Goal: Information Seeking & Learning: Find specific fact

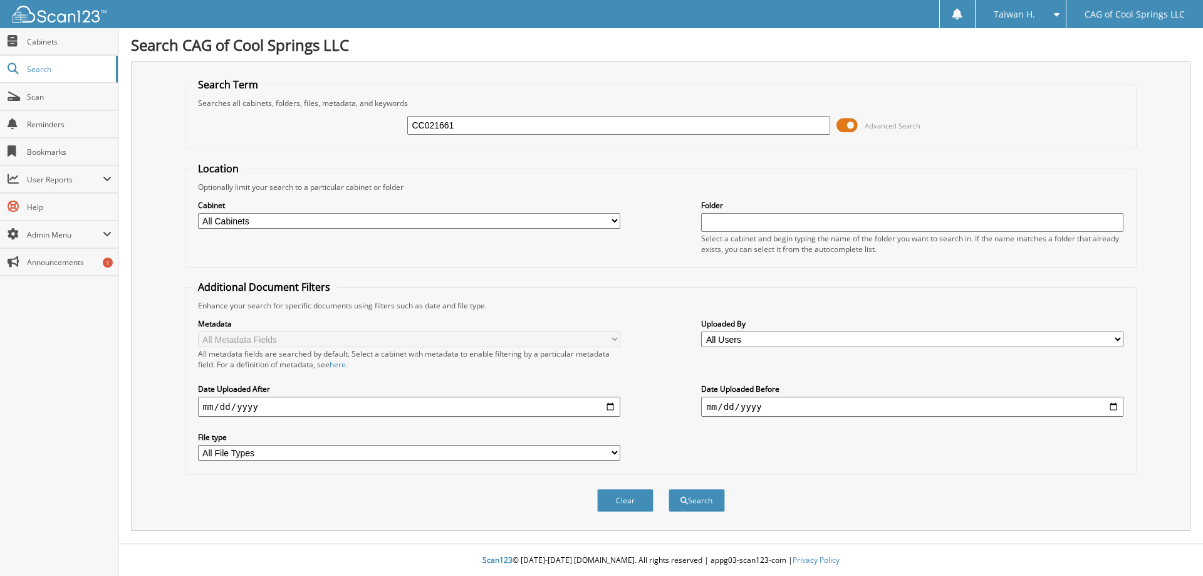
type input "CC021661"
click at [669, 489] on button "Search" at bounding box center [697, 500] width 56 height 23
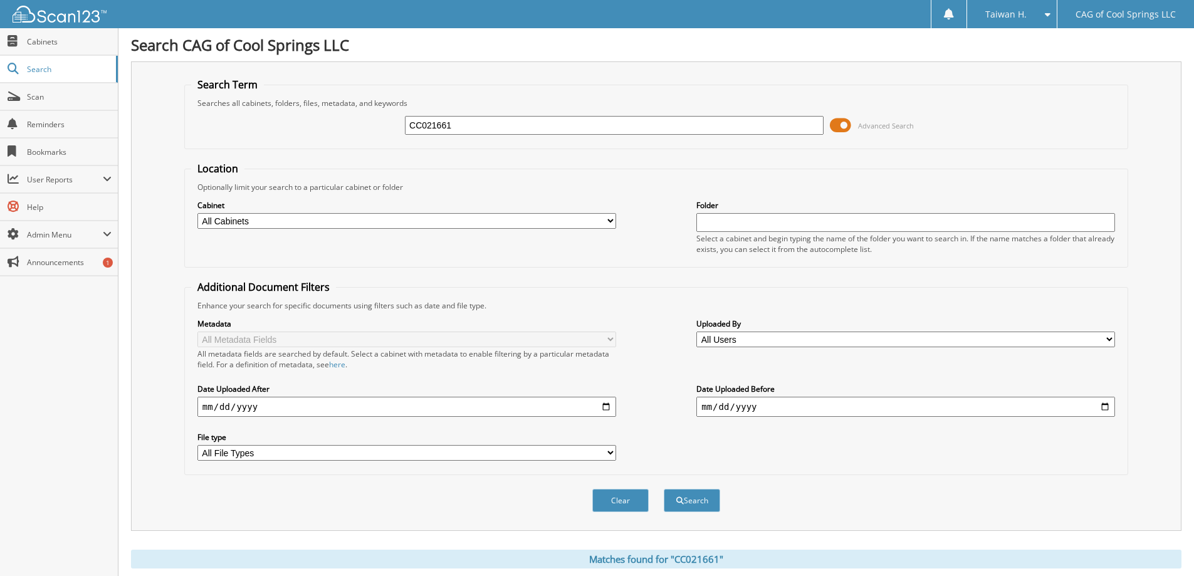
click at [760, 127] on input "CC021661" at bounding box center [614, 125] width 419 height 19
paste input "61617"
type input "CC061617"
click at [664, 489] on button "Search" at bounding box center [692, 500] width 56 height 23
